Goal: Task Accomplishment & Management: Use online tool/utility

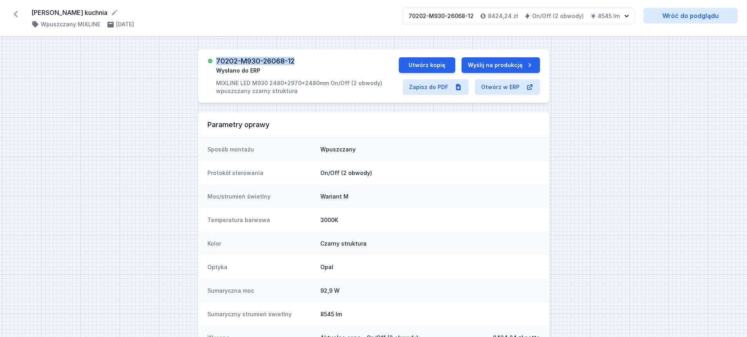
click at [17, 15] on icon at bounding box center [15, 14] width 13 height 13
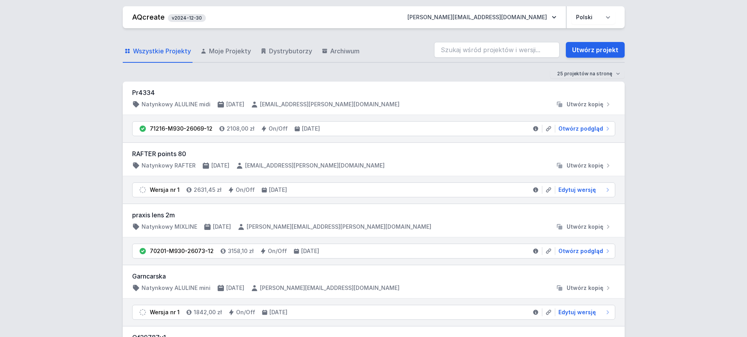
click at [472, 51] on input "search" at bounding box center [496, 50] width 125 height 16
paste input "70025-M940-25875-82"
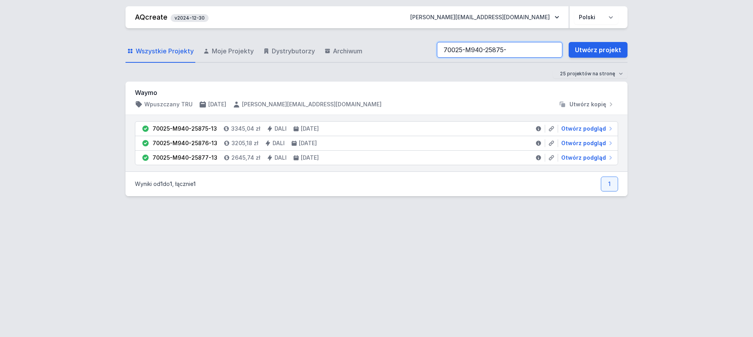
type input "70025-M940-25875-"
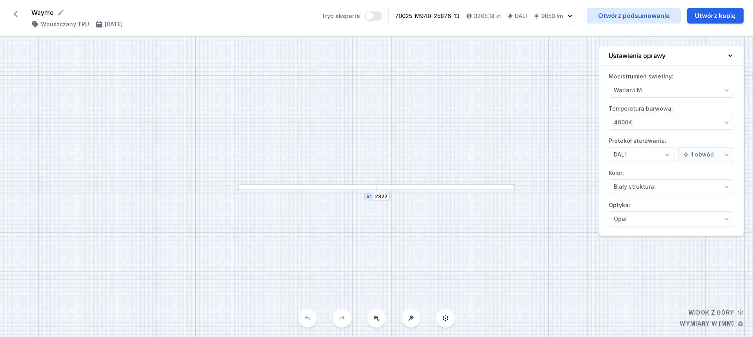
select select "M"
select select "4"
select select "opal"
select select "M"
select select "4"
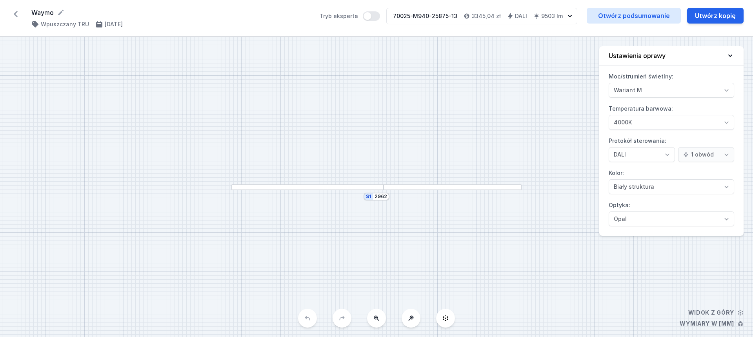
select select "opal"
select select "M"
select select "4"
select select "opal"
select select "M"
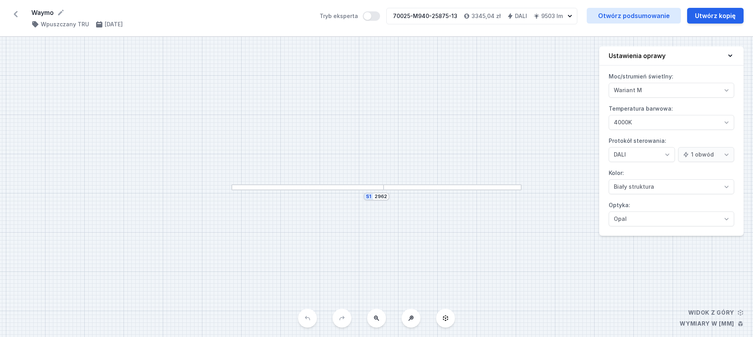
select select "4"
select select "opal"
click at [724, 15] on button "Utwórz kopię" at bounding box center [715, 16] width 56 height 16
select select "M"
select select "4"
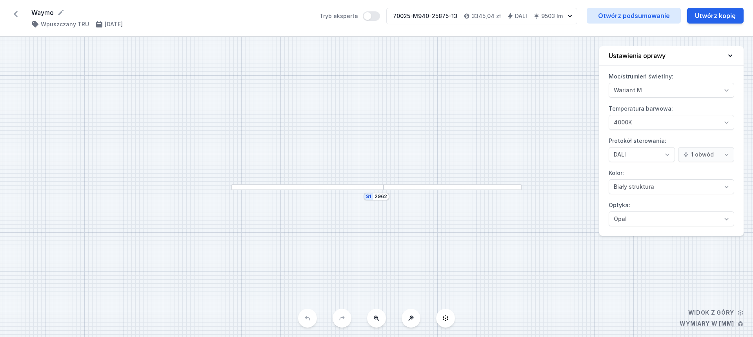
select select "opal"
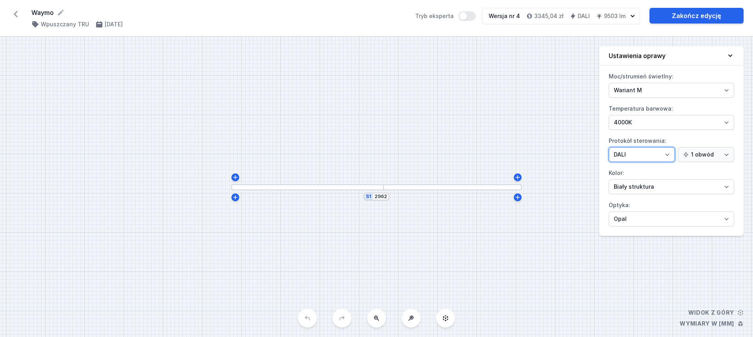
click at [631, 152] on select "On/Off SwitchDIM DALI AQsmart" at bounding box center [641, 154] width 66 height 15
select select "1"
click at [608, 147] on select "On/Off SwitchDIM DALI AQsmart" at bounding box center [641, 154] width 66 height 15
click at [661, 183] on select "Biały struktura Czarny struktura Złoty struktura Miedziany Szary Inny (z palety…" at bounding box center [670, 186] width 125 height 15
click at [661, 182] on select "Biały struktura Czarny struktura Złoty struktura Miedziany Szary Inny (z palety…" at bounding box center [670, 186] width 125 height 15
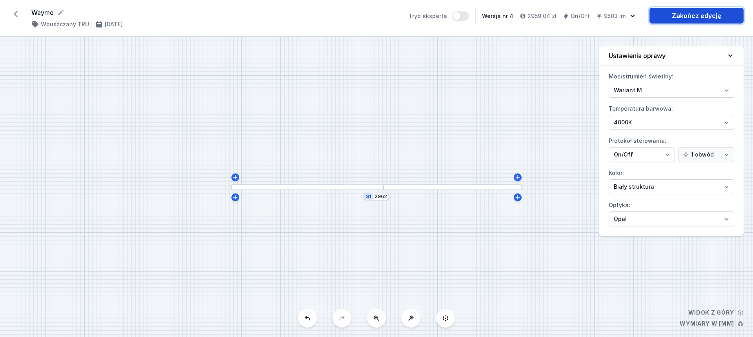
click at [684, 12] on link "Zakończ edycję" at bounding box center [696, 16] width 94 height 16
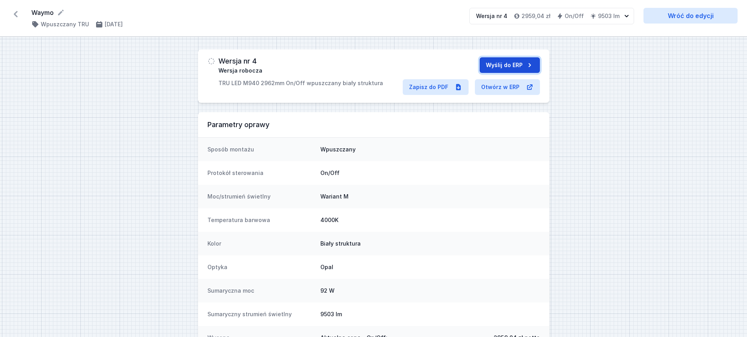
click at [499, 61] on button "Wyślij do ERP" at bounding box center [509, 65] width 60 height 16
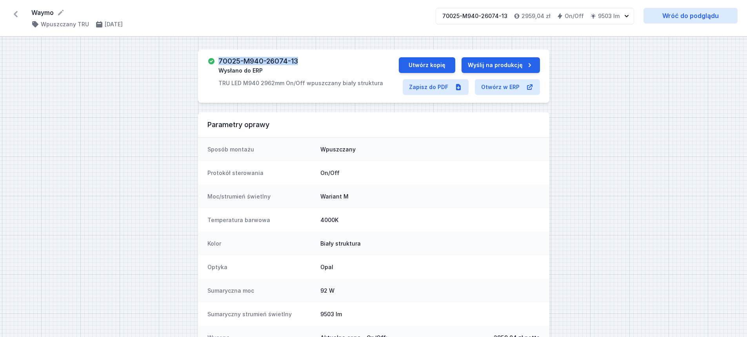
drag, startPoint x: 218, startPoint y: 59, endPoint x: 297, endPoint y: 59, distance: 78.4
click at [297, 59] on h3 "70025-M940-26074-13" at bounding box center [258, 61] width 80 height 8
copy h3 "70025-M940-26074-13"
click at [677, 13] on link "Wróć do podglądu" at bounding box center [690, 16] width 94 height 16
select select "M"
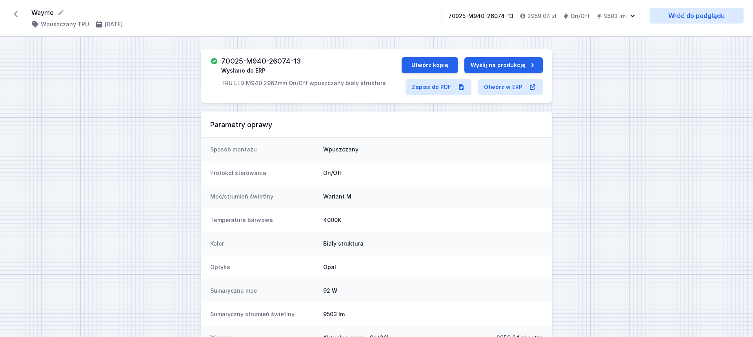
select select "opal"
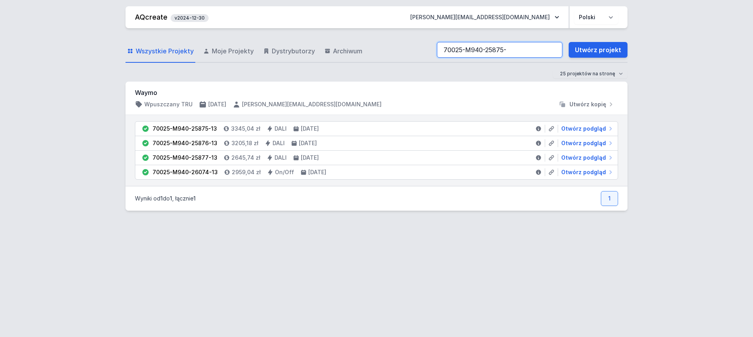
drag, startPoint x: 512, startPoint y: 48, endPoint x: 399, endPoint y: 41, distance: 113.5
click at [400, 41] on div "Wszystkie Projekty Moje Projekty Dystrybutorzy Archiwum 70025-M940-25875- Utwór…" at bounding box center [376, 50] width 502 height 25
paste input "91-82"
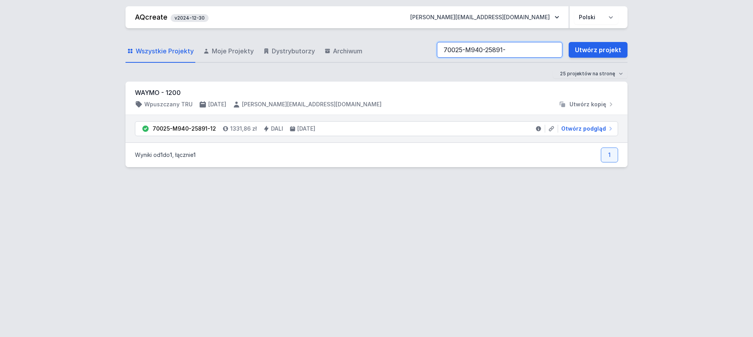
drag, startPoint x: 515, startPoint y: 49, endPoint x: 368, endPoint y: 49, distance: 147.4
click at [368, 49] on div "Wszystkie Projekty Moje Projekty Dystrybutorzy Archiwum 70025-M940-25891- Utwór…" at bounding box center [376, 50] width 502 height 25
paste input "5-82"
type input "70025-M940-25895"
click at [587, 129] on span "Otwórz podgląd" at bounding box center [583, 129] width 45 height 8
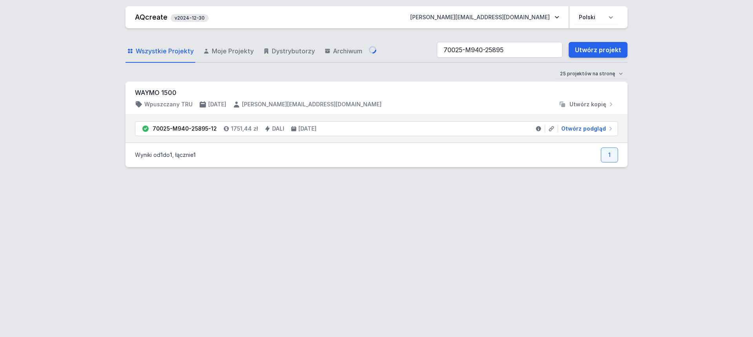
select select "M"
select select "4"
select select "2"
select select "opal"
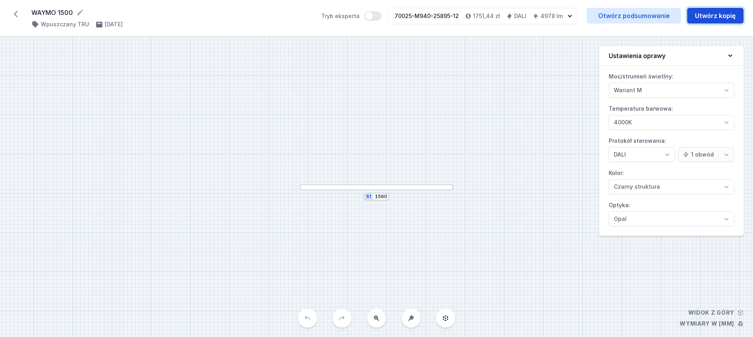
click at [708, 19] on button "Utwórz kopię" at bounding box center [715, 16] width 56 height 16
select select "M"
select select "4"
select select "2"
select select "opal"
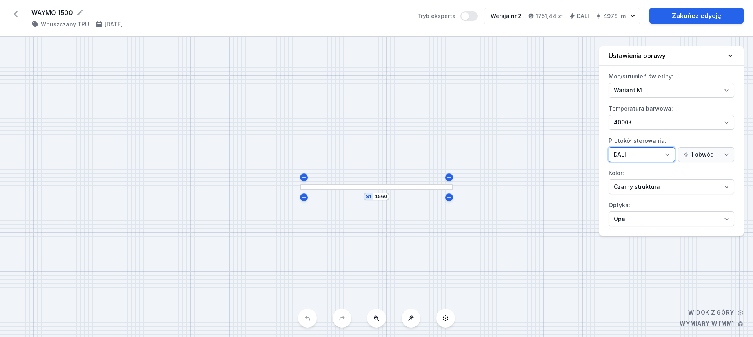
click at [636, 155] on select "On/Off SwitchDIM DALI AQsmart" at bounding box center [641, 154] width 66 height 15
select select "1"
click at [608, 147] on select "On/Off SwitchDIM DALI AQsmart" at bounding box center [641, 154] width 66 height 15
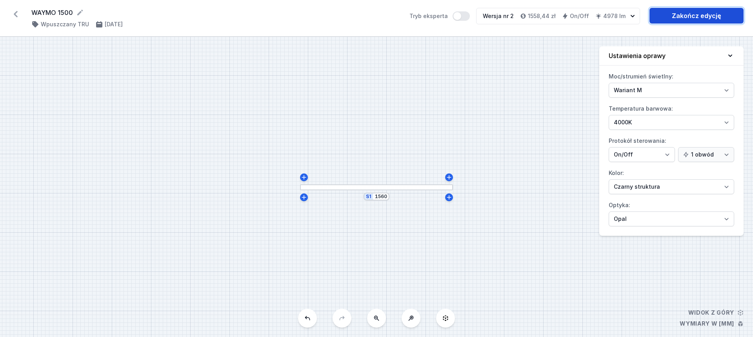
click at [688, 16] on link "Zakończ edycję" at bounding box center [696, 16] width 94 height 16
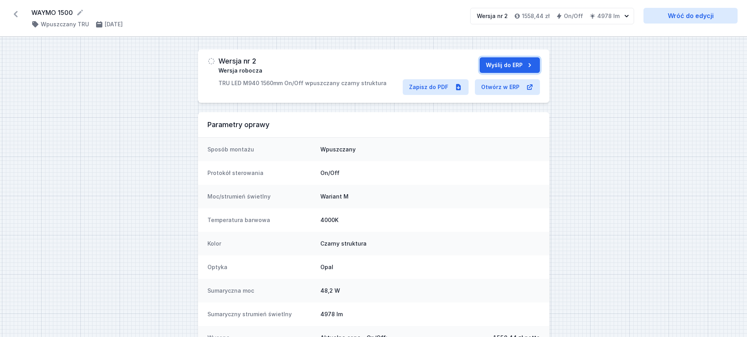
drag, startPoint x: 522, startPoint y: 64, endPoint x: 467, endPoint y: 67, distance: 54.6
click at [521, 64] on button "Wyślij do ERP" at bounding box center [509, 65] width 60 height 16
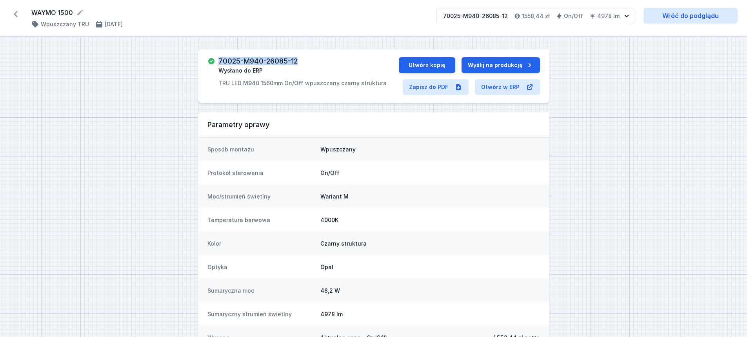
drag, startPoint x: 234, startPoint y: 60, endPoint x: 300, endPoint y: 59, distance: 66.3
click at [300, 59] on div "70025-M940-26085-12 Wysłano do ERP TRU LED M940 1560mm On/Off wpuszczany czarny…" at bounding box center [302, 72] width 168 height 30
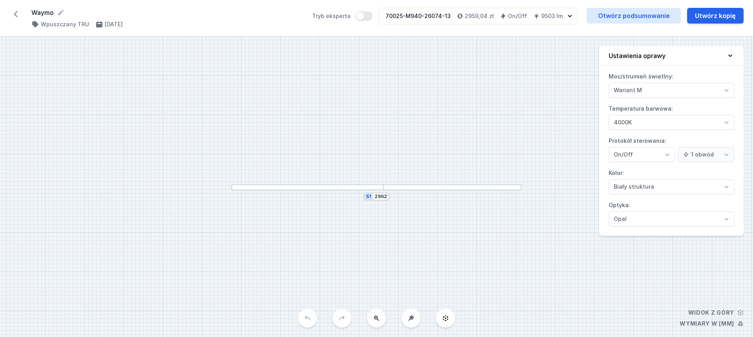
select select "M"
select select "opal"
click at [633, 20] on link "Otwórz podsumowanie" at bounding box center [633, 16] width 94 height 16
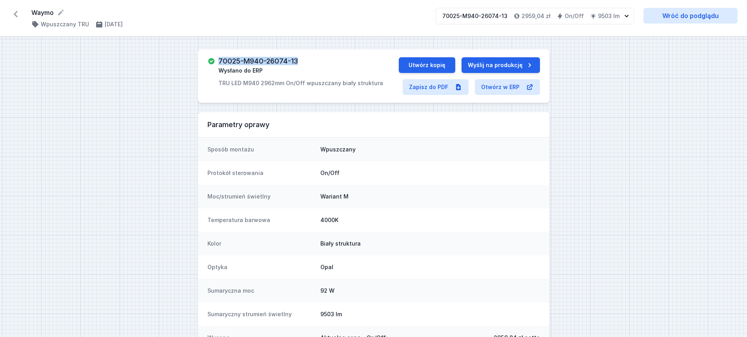
drag, startPoint x: 303, startPoint y: 57, endPoint x: 232, endPoint y: 60, distance: 70.6
click at [220, 59] on div "70025-M940-26074-13 Wysłano do ERP TRU LED M940 2962mm On/Off wpuszczany biały …" at bounding box center [300, 72] width 165 height 30
copy h3 "0025-M940-26074-13"
drag, startPoint x: 225, startPoint y: 57, endPoint x: 222, endPoint y: 59, distance: 4.2
click at [225, 58] on h3 "70025-M940-26074-13" at bounding box center [258, 61] width 80 height 8
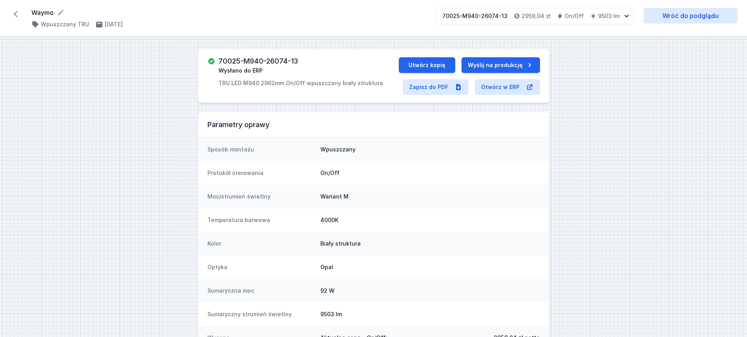
click at [219, 60] on h3 "70025-M940-26074-13" at bounding box center [258, 61] width 80 height 8
drag, startPoint x: 218, startPoint y: 60, endPoint x: 299, endPoint y: 62, distance: 80.4
click at [299, 62] on div "70025-M940-26074-13 Wysłano do ERP TRU LED M940 2962mm On/Off wpuszczany biały …" at bounding box center [300, 72] width 165 height 30
copy h3 "70025-M940-26074-13"
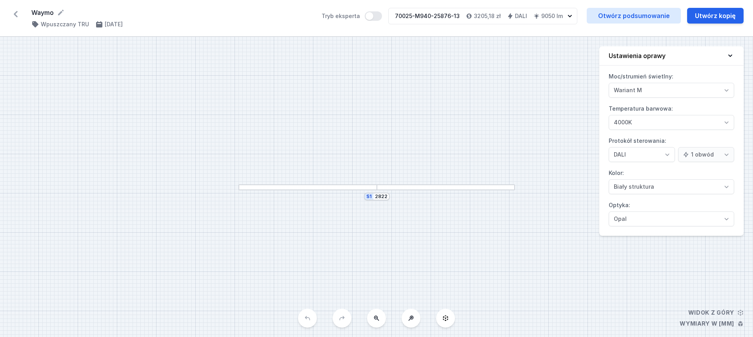
select select "M"
select select "4"
select select "opal"
click at [713, 15] on button "Utwórz kopię" at bounding box center [715, 16] width 56 height 16
select select "M"
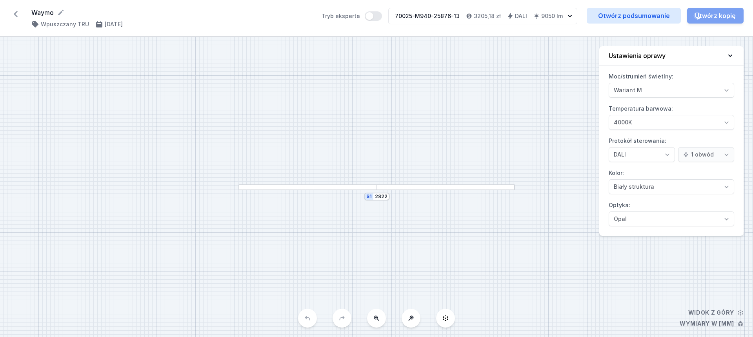
select select "4"
select select "opal"
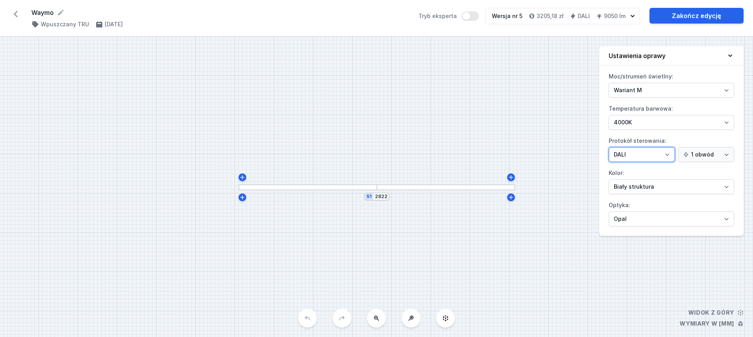
click at [637, 157] on select "On/Off SwitchDIM DALI AQsmart" at bounding box center [641, 154] width 66 height 15
select select "1"
click at [608, 147] on select "On/Off SwitchDIM DALI AQsmart" at bounding box center [641, 154] width 66 height 15
click at [699, 17] on link "Zakończ edycję" at bounding box center [696, 16] width 94 height 16
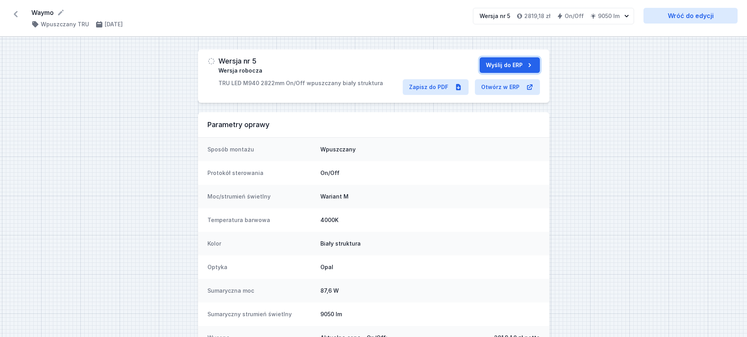
drag, startPoint x: 517, startPoint y: 60, endPoint x: 472, endPoint y: 62, distance: 45.9
click at [517, 61] on button "Wyślij do ERP" at bounding box center [509, 65] width 60 height 16
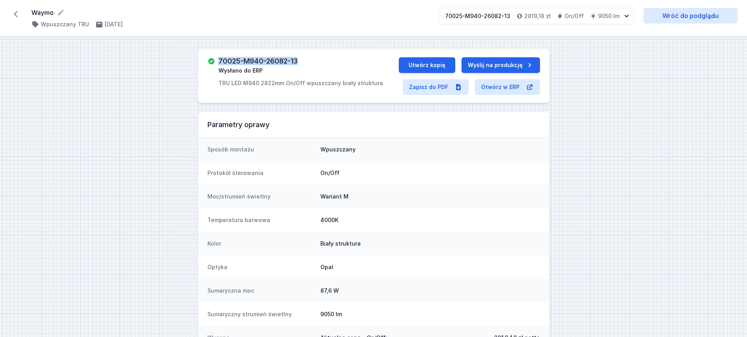
drag, startPoint x: 219, startPoint y: 60, endPoint x: 298, endPoint y: 57, distance: 79.2
click at [298, 57] on h3 "70025-M940-26082-13" at bounding box center [257, 61] width 79 height 8
copy h3 "70025-M940-26082-13"
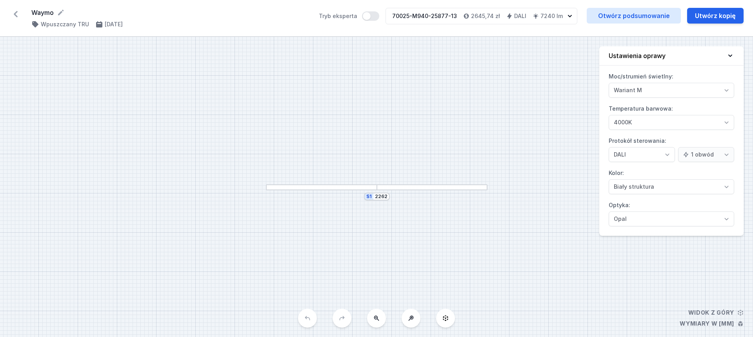
select select "M"
select select "4"
select select "opal"
click at [718, 19] on button "Utwórz kopię" at bounding box center [715, 16] width 56 height 16
select select "M"
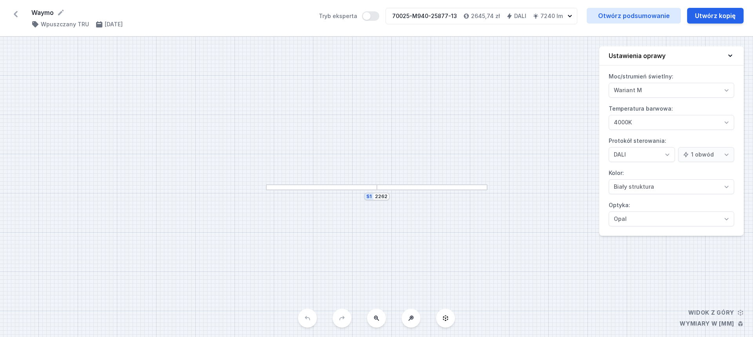
select select "4"
select select "opal"
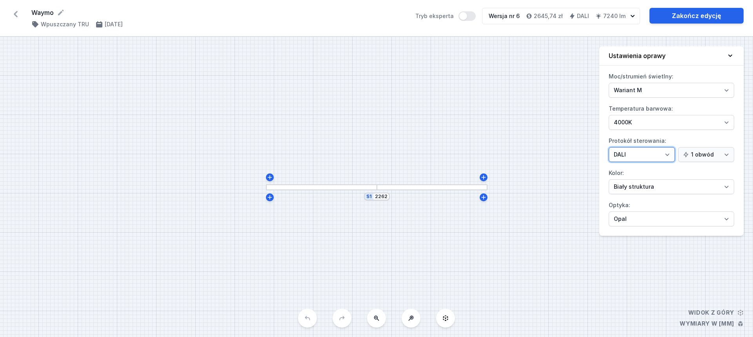
click at [632, 158] on select "On/Off SwitchDIM DALI AQsmart" at bounding box center [641, 154] width 66 height 15
select select "1"
click at [608, 147] on select "On/Off SwitchDIM DALI AQsmart" at bounding box center [641, 154] width 66 height 15
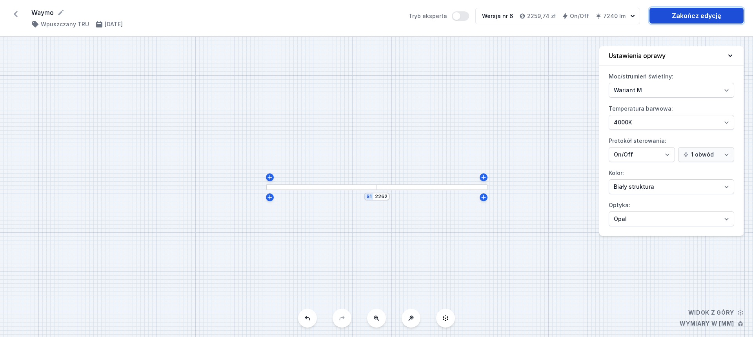
click at [694, 17] on link "Zakończ edycję" at bounding box center [696, 16] width 94 height 16
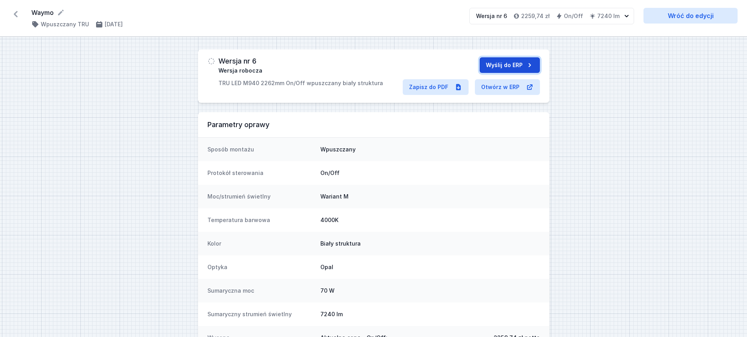
click at [517, 58] on button "Wyślij do ERP" at bounding box center [509, 65] width 60 height 16
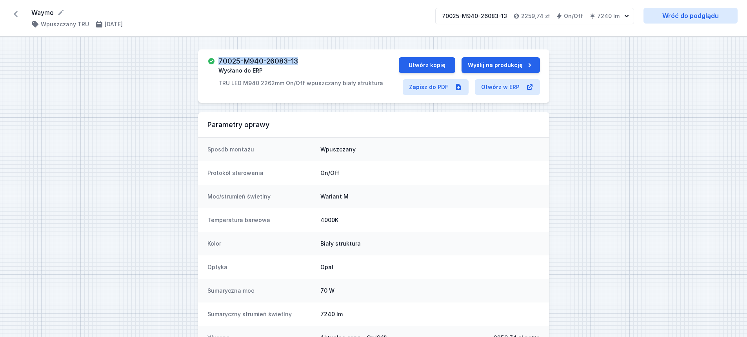
drag, startPoint x: 219, startPoint y: 60, endPoint x: 299, endPoint y: 54, distance: 80.1
click at [299, 55] on div "70025-M940-26083-13 Wysłano do ERP TRU LED M940 2262mm On/Off wpuszczany biały …" at bounding box center [373, 75] width 351 height 53
copy h3 "70025-M940-26083-13"
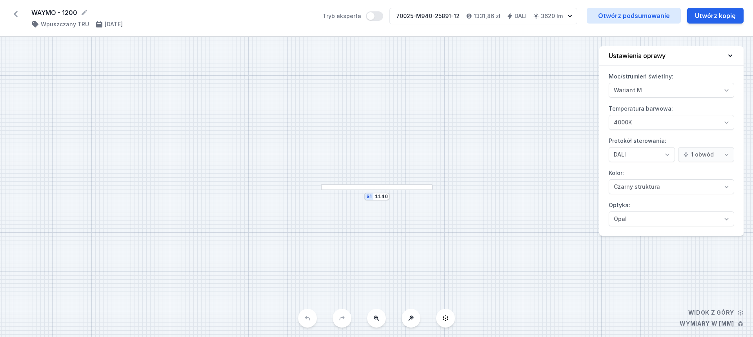
select select "M"
select select "4"
select select "2"
select select "opal"
click at [711, 18] on button "Utwórz kopię" at bounding box center [715, 16] width 56 height 16
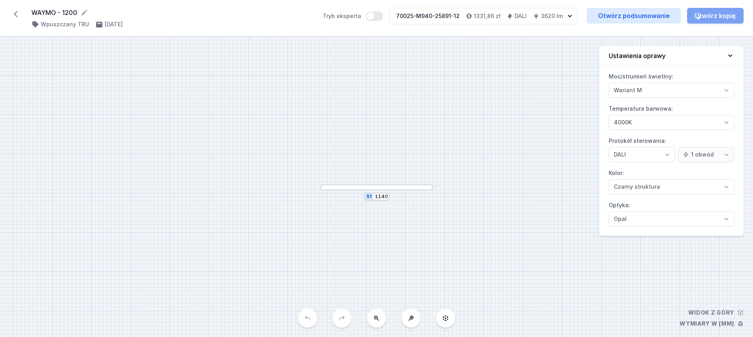
select select "M"
select select "4"
select select "2"
select select "opal"
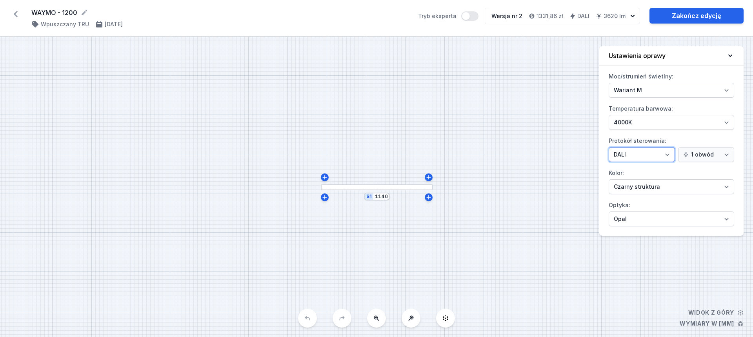
click at [645, 151] on select "On/Off SwitchDIM DALI AQsmart" at bounding box center [641, 154] width 66 height 15
select select "1"
click at [608, 147] on select "On/Off SwitchDIM DALI AQsmart" at bounding box center [641, 154] width 66 height 15
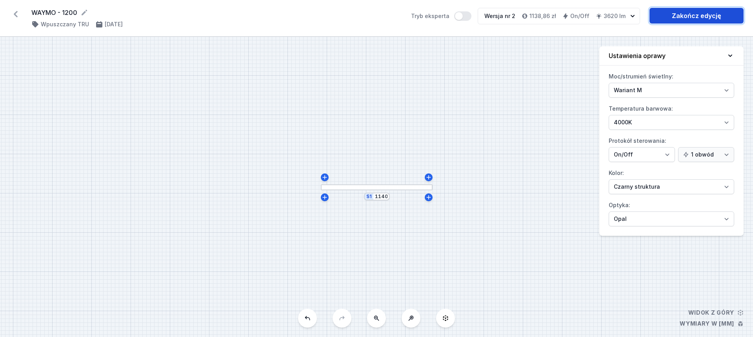
click at [693, 14] on link "Zakończ edycję" at bounding box center [696, 16] width 94 height 16
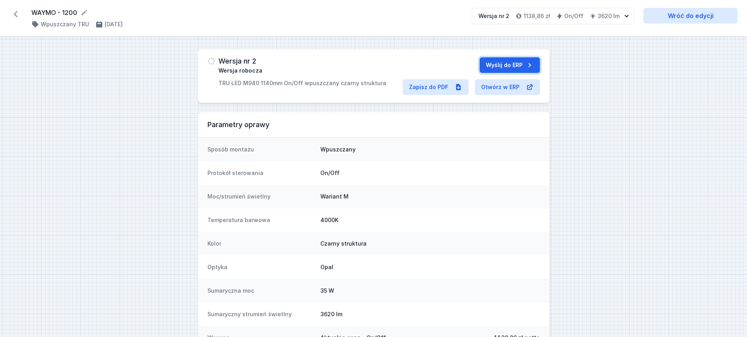
click at [503, 61] on button "Wyślij do ERP" at bounding box center [509, 65] width 60 height 16
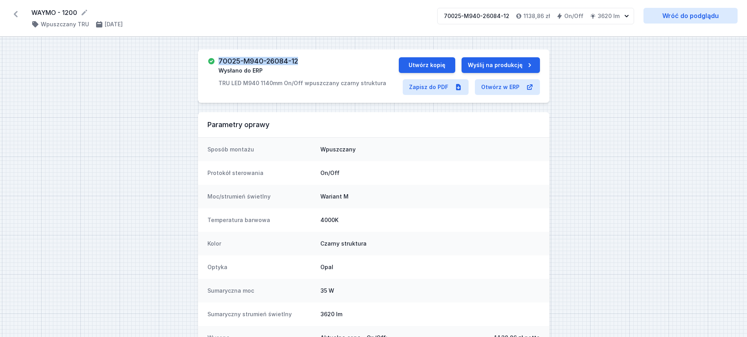
drag, startPoint x: 218, startPoint y: 59, endPoint x: 298, endPoint y: 54, distance: 80.2
click at [298, 54] on div "70025-M940-26084-12 Wysłano do ERP TRU LED M940 1140mm On/Off wpuszczany czarny…" at bounding box center [373, 75] width 351 height 53
copy h3 "70025-M940-26084-12"
